Goal: Task Accomplishment & Management: Use online tool/utility

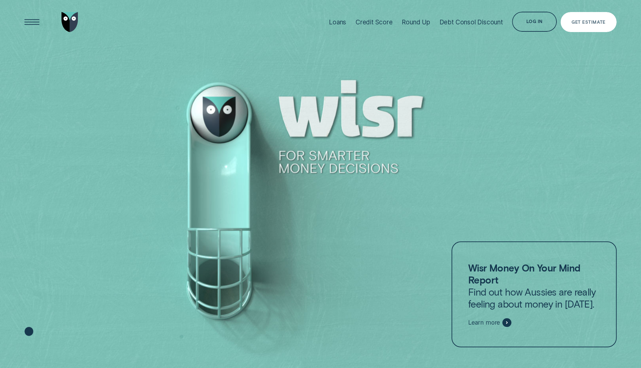
click at [586, 25] on div "Get Estimate" at bounding box center [589, 22] width 56 height 20
click at [582, 17] on div "Get Estimate" at bounding box center [589, 22] width 56 height 20
